Goal: Information Seeking & Learning: Learn about a topic

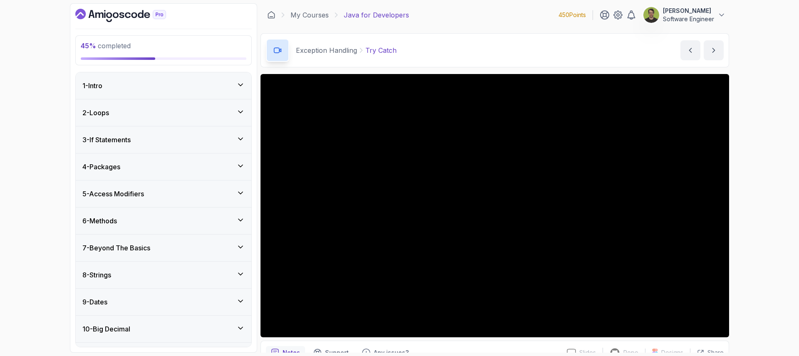
scroll to position [18, 0]
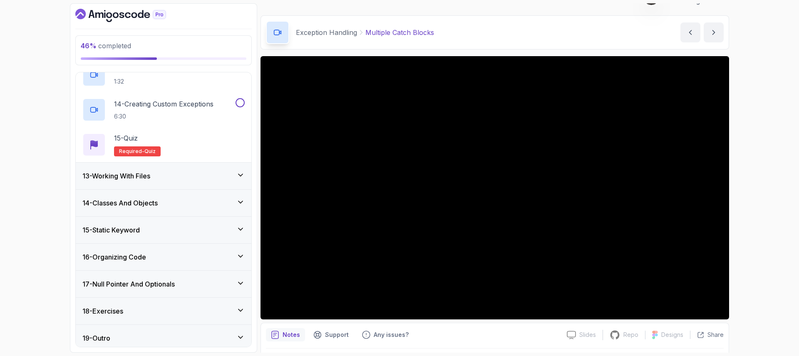
scroll to position [764, 0]
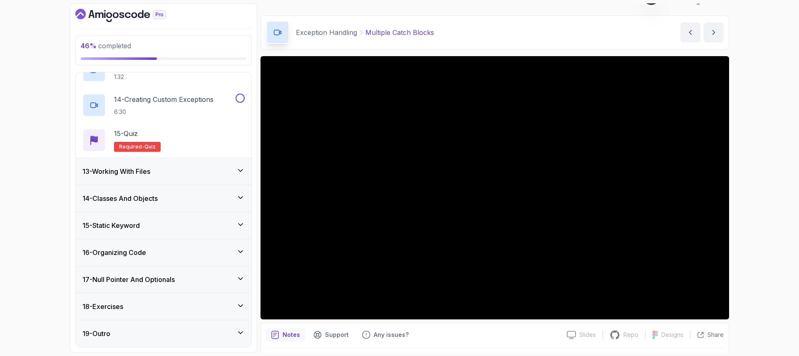
click at [240, 279] on icon at bounding box center [241, 279] width 4 height 2
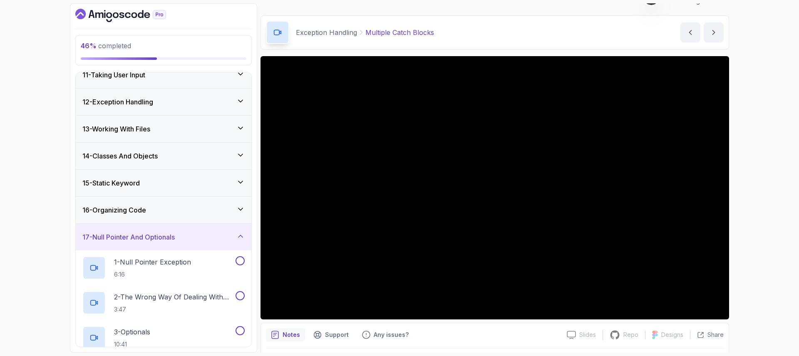
scroll to position [281, 0]
click at [240, 216] on div "16 - Organizing Code" at bounding box center [164, 210] width 176 height 27
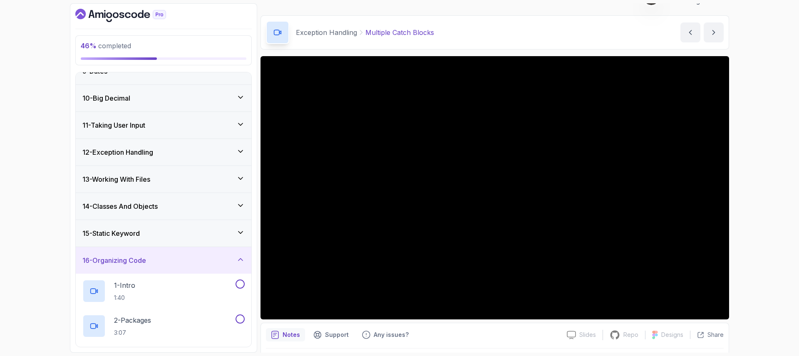
scroll to position [231, 0]
click at [239, 152] on icon at bounding box center [240, 151] width 8 height 8
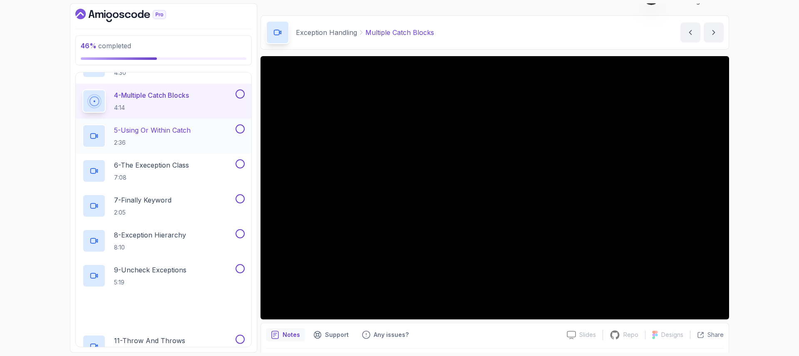
scroll to position [424, 0]
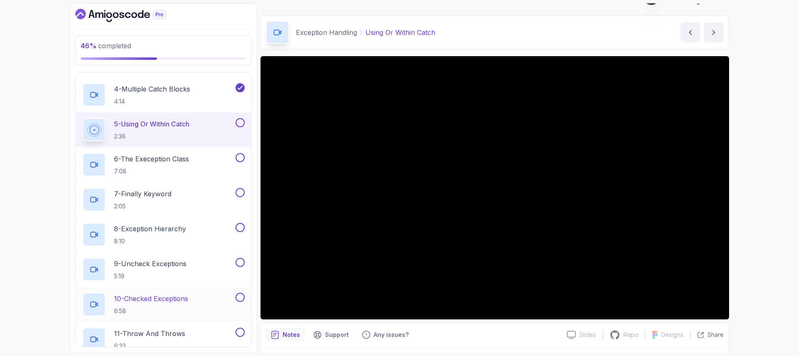
click at [128, 292] on div "10 - Checked Exceptions 6:58" at bounding box center [164, 304] width 176 height 35
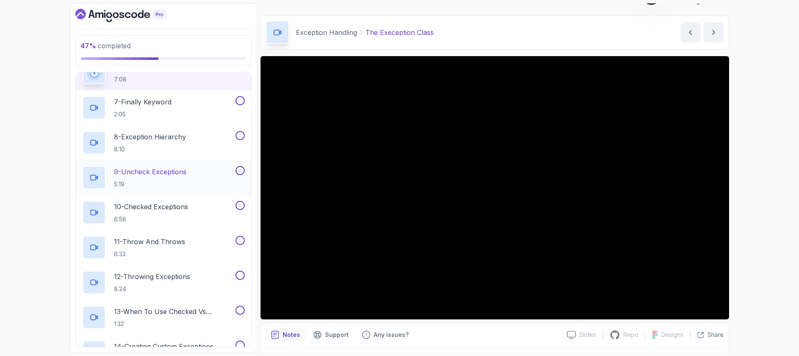
scroll to position [507, 0]
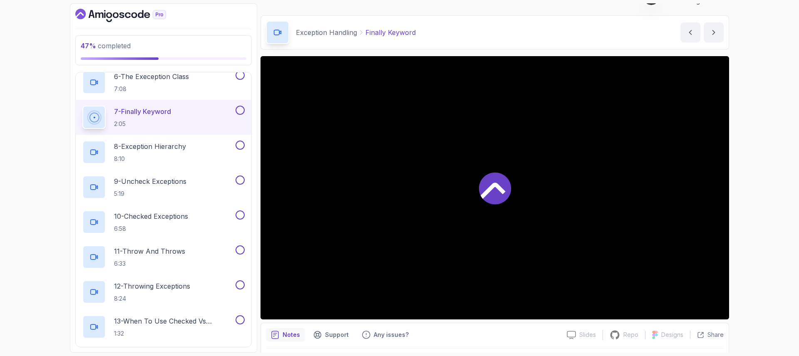
scroll to position [512, 0]
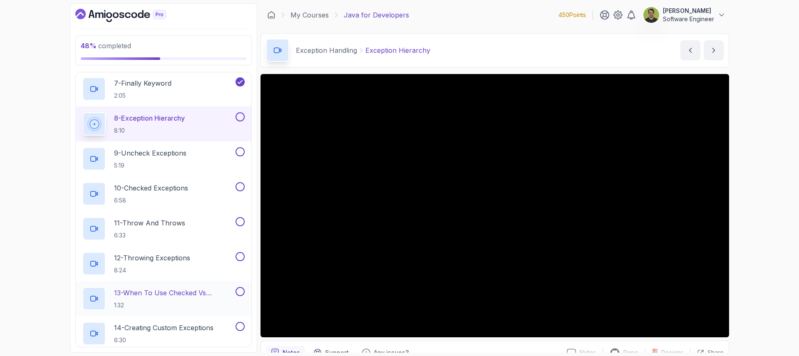
scroll to position [534, 0]
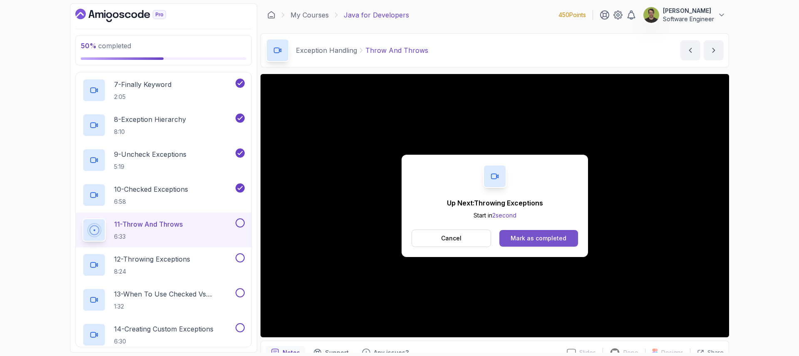
click at [530, 242] on div "Mark as completed" at bounding box center [539, 238] width 56 height 8
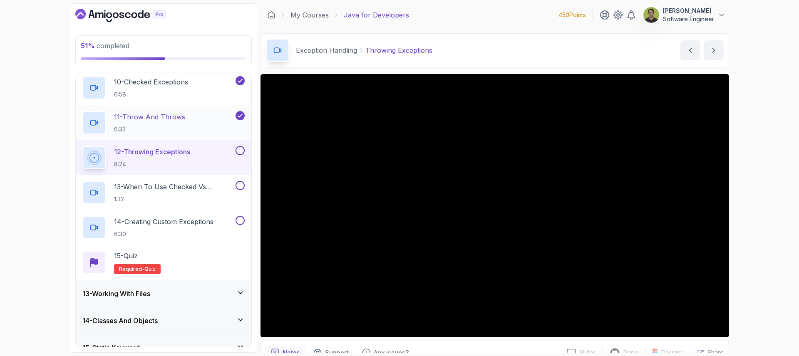
scroll to position [622, 0]
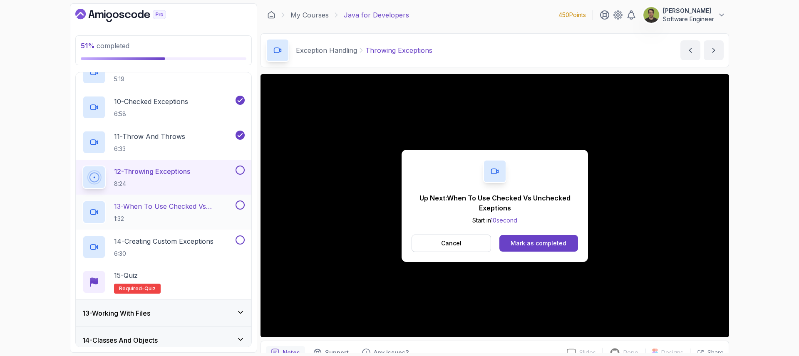
click at [151, 209] on p "13 - When To Use Checked Vs Unchecked Exeptions" at bounding box center [174, 206] width 120 height 10
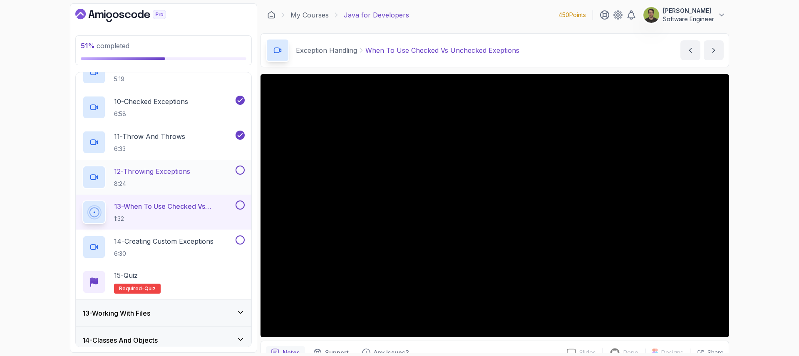
click at [243, 172] on button at bounding box center [240, 170] width 9 height 9
click at [241, 206] on button at bounding box center [240, 205] width 9 height 9
click at [201, 245] on p "14 - Creating Custom Exceptions" at bounding box center [163, 241] width 99 height 10
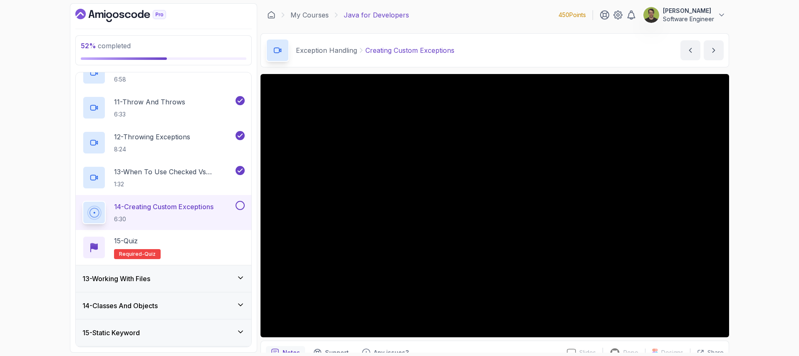
click at [239, 279] on icon at bounding box center [240, 278] width 8 height 8
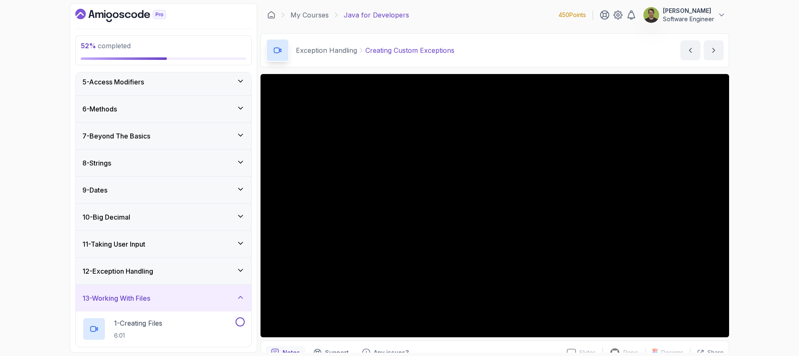
scroll to position [108, 0]
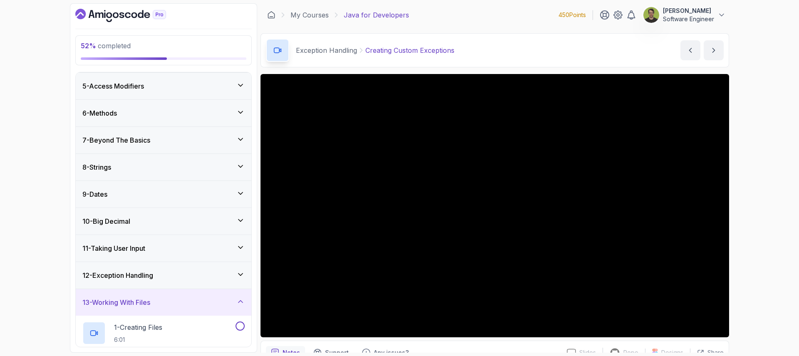
click at [242, 307] on div "13 - Working With Files" at bounding box center [163, 303] width 162 height 10
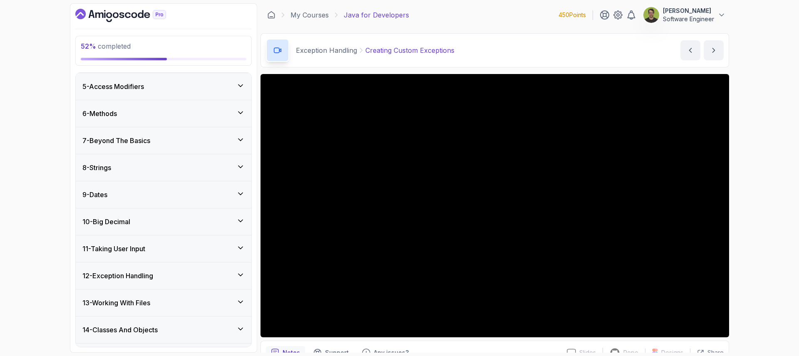
click at [245, 279] on div "12 - Exception Handling" at bounding box center [164, 276] width 176 height 27
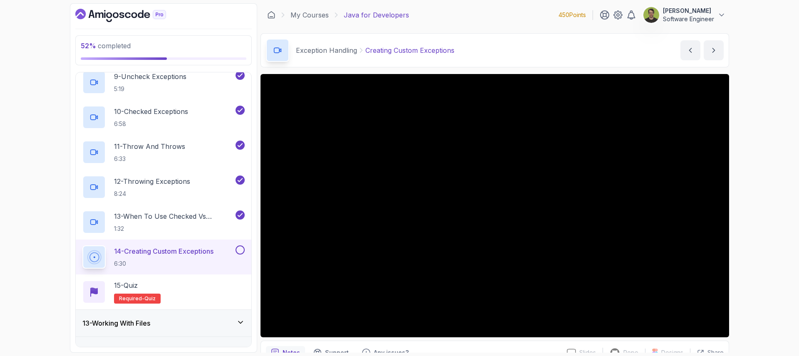
scroll to position [614, 0]
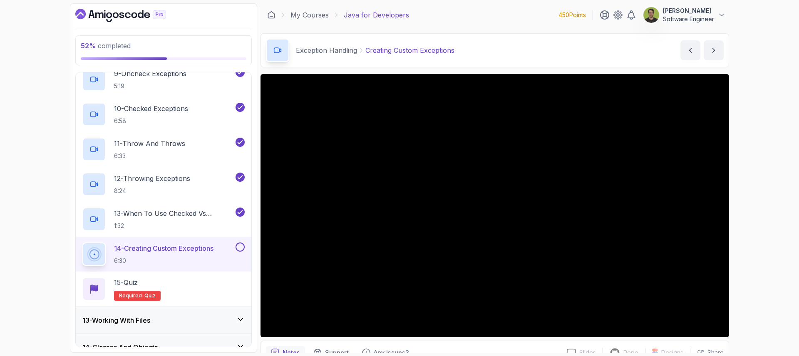
click at [241, 250] on button at bounding box center [240, 247] width 9 height 9
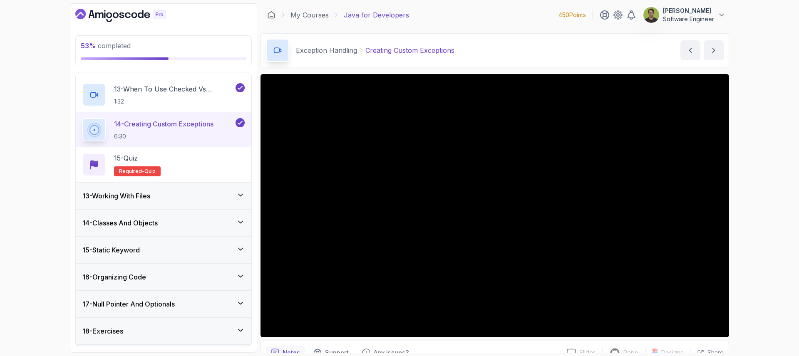
click at [224, 200] on div "13 - Working With Files" at bounding box center [163, 196] width 162 height 10
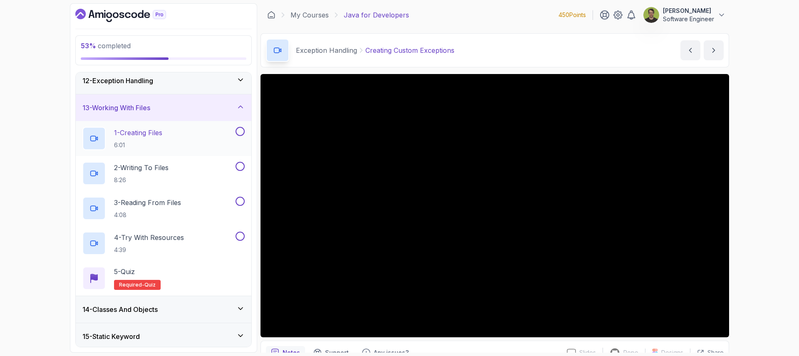
scroll to position [305, 0]
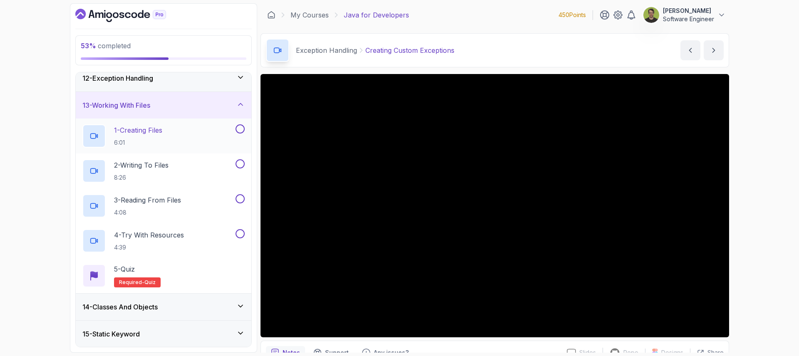
click at [161, 133] on p "1 - Creating Files" at bounding box center [138, 130] width 48 height 10
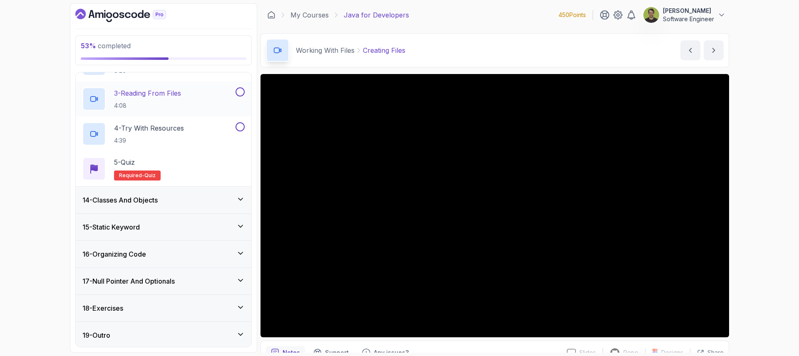
scroll to position [414, 0]
click at [232, 194] on div "14 - Classes And Objects" at bounding box center [163, 199] width 162 height 10
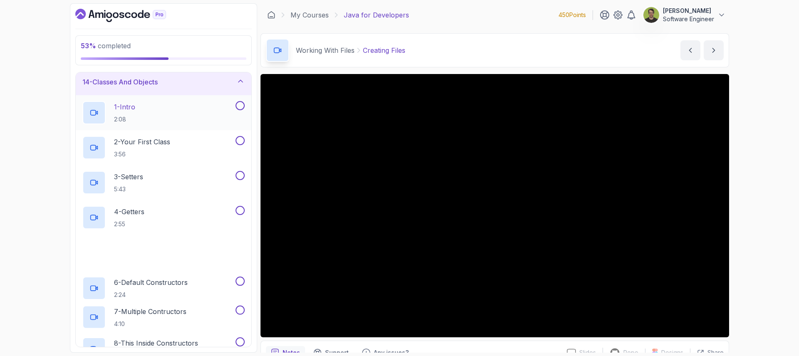
scroll to position [603, 0]
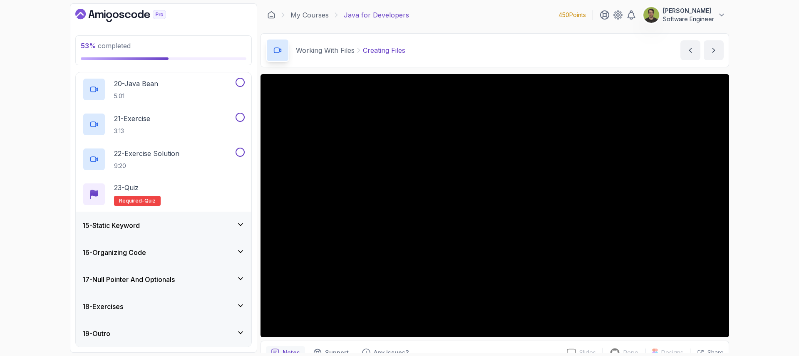
click at [229, 225] on div "15 - Static Keyword" at bounding box center [163, 226] width 162 height 10
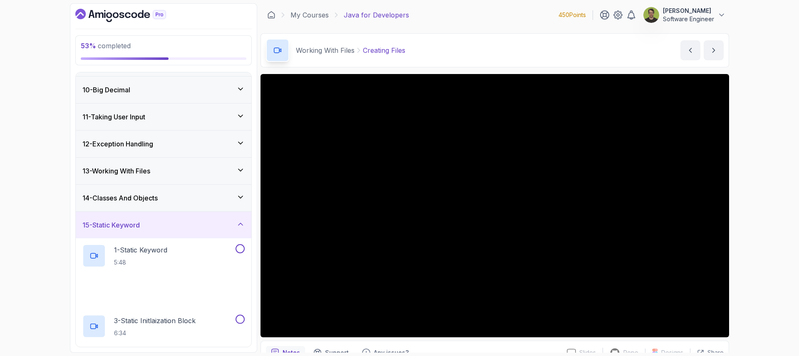
scroll to position [449, 0]
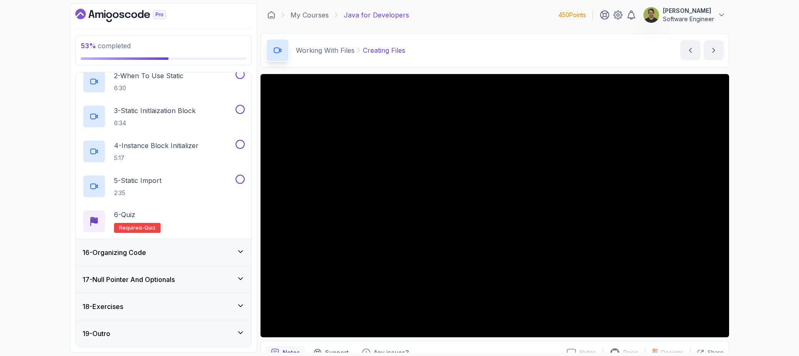
click at [231, 247] on div "16 - Organizing Code" at bounding box center [164, 252] width 176 height 27
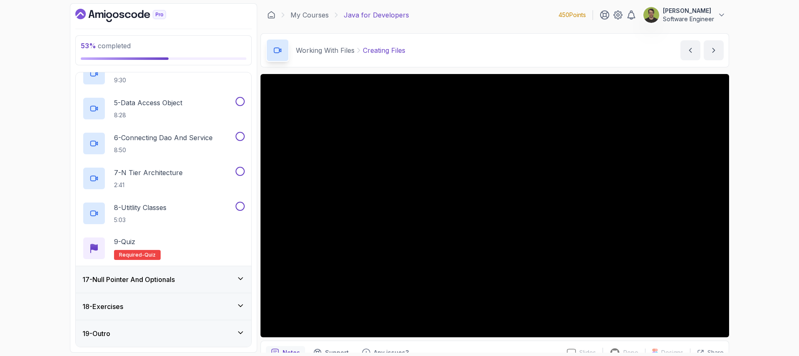
click at [216, 281] on div "17 - Null Pointer And Optionals" at bounding box center [163, 280] width 162 height 10
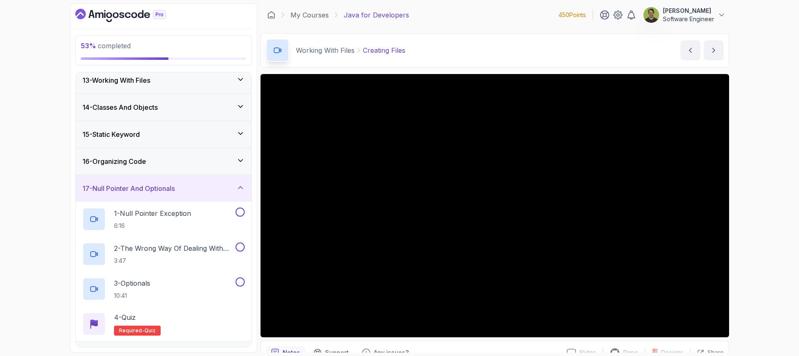
scroll to position [323, 0]
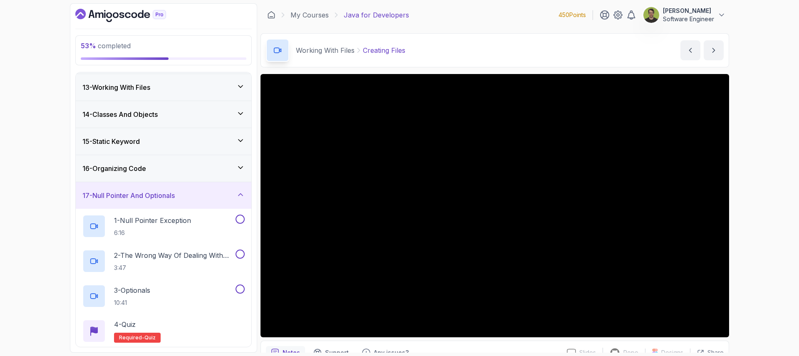
click at [215, 89] on div "13 - Working With Files" at bounding box center [163, 87] width 162 height 10
